Goal: Navigation & Orientation: Find specific page/section

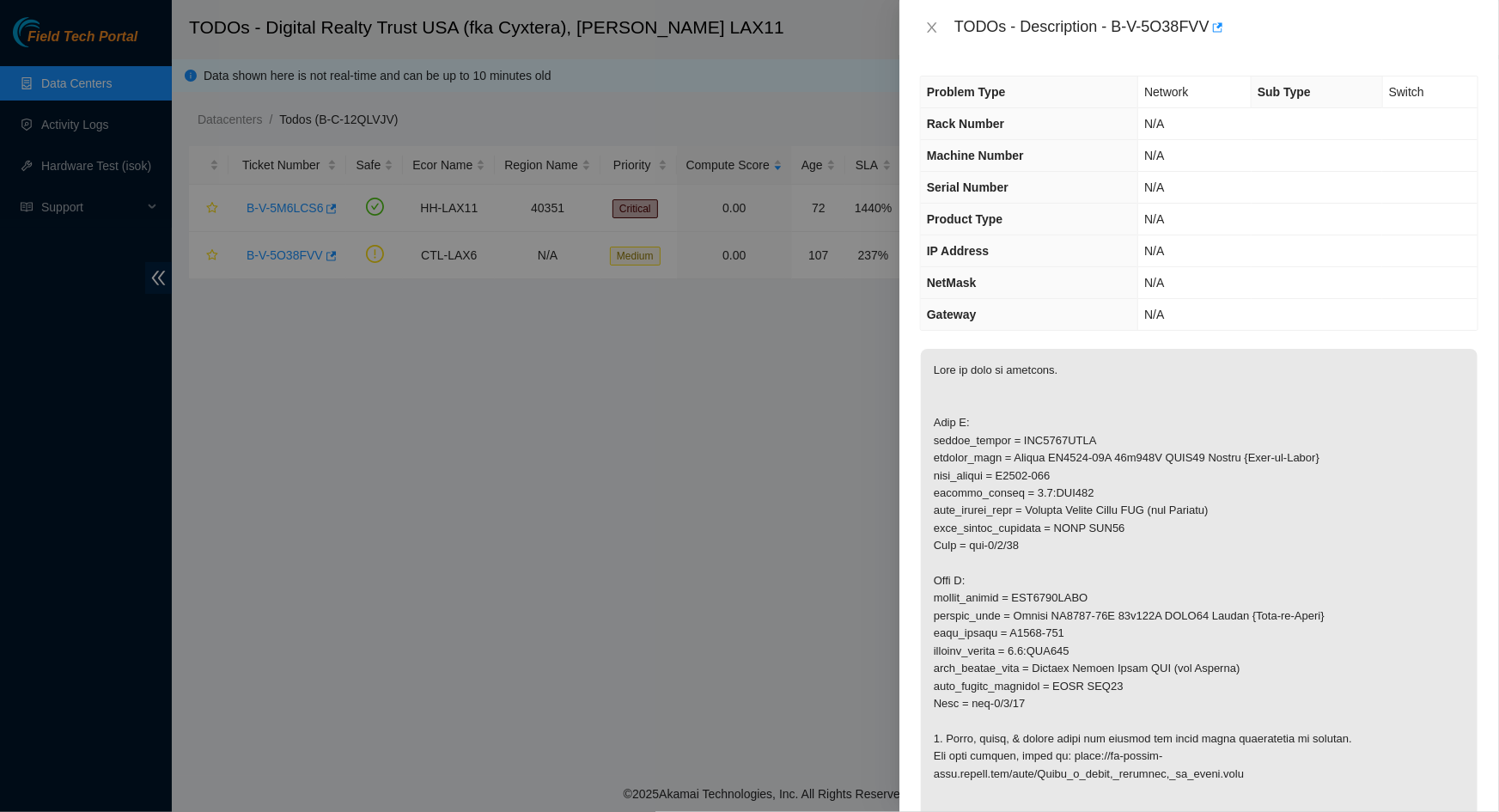
scroll to position [233, 0]
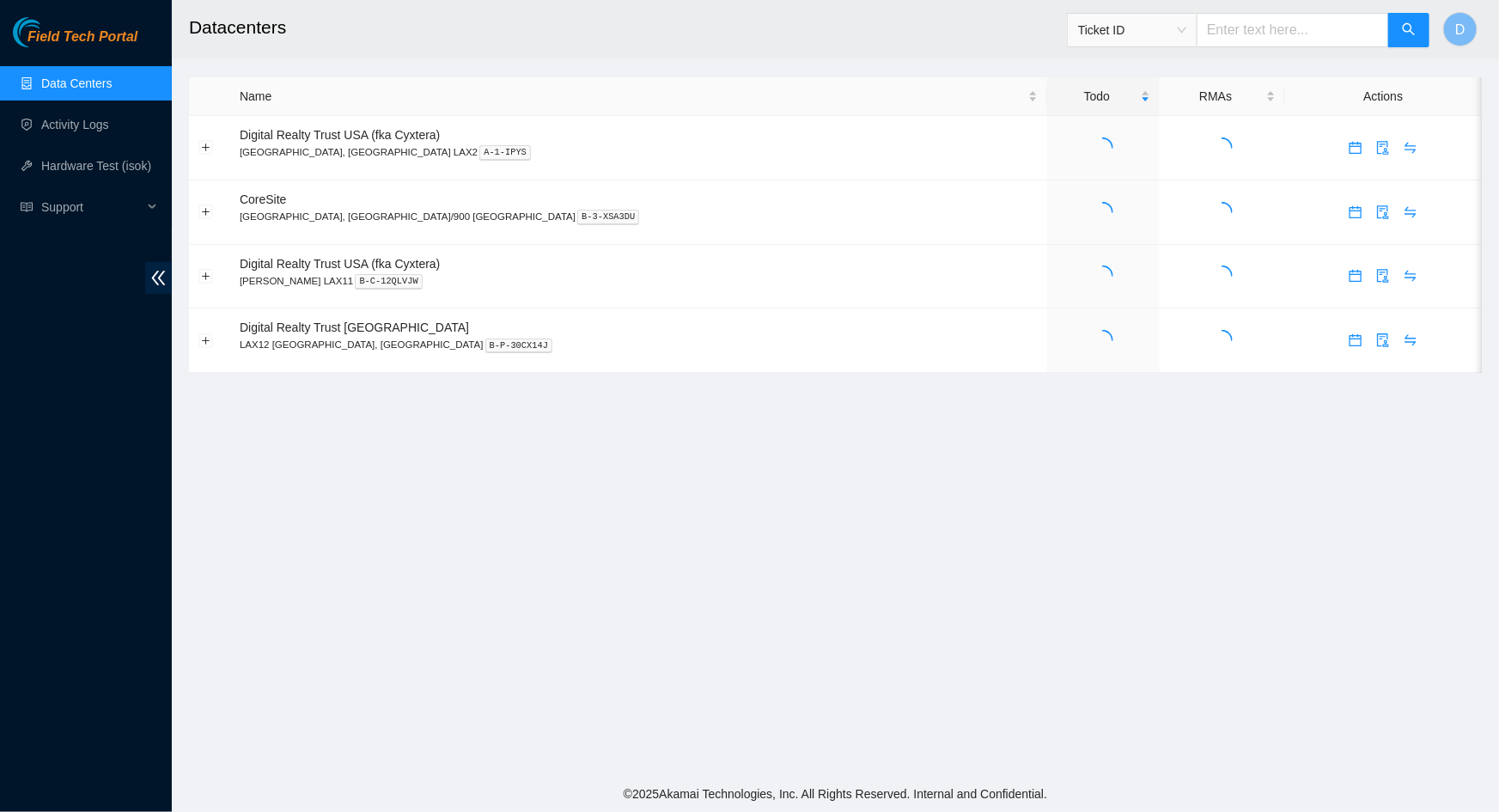
click at [799, 577] on main "Datacenters Ticket ID D Name Todo RMAs Actions Digital Realty Trust USA (fka Cy…" at bounding box center [835, 388] width 1328 height 776
